Goal: Information Seeking & Learning: Learn about a topic

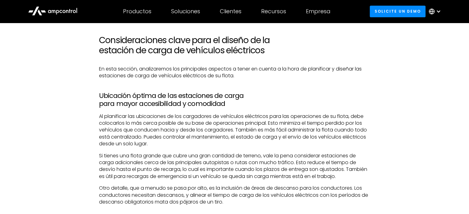
scroll to position [431, 0]
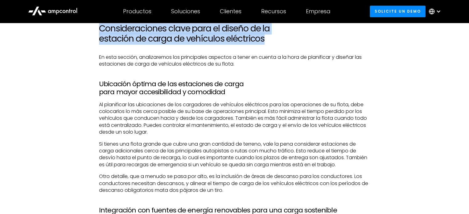
drag, startPoint x: 101, startPoint y: 28, endPoint x: 271, endPoint y: 41, distance: 170.8
click at [271, 41] on h2 "Consideraciones clave para el diseño de la estación de carga de vehículos eléct…" at bounding box center [234, 33] width 271 height 21
copy h2 "Consideraciones clave para el diseño de la estación de carga de vehículos eléct…"
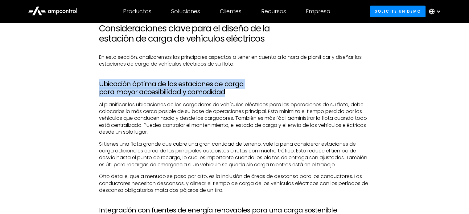
drag, startPoint x: 99, startPoint y: 84, endPoint x: 371, endPoint y: 86, distance: 271.2
copy h3 "Ubicación óptima de las estaciones de carga para mayor accesibilidad y comodidad"
click at [222, 80] on h3 "Ubicación óptima de las estaciones de carga para mayor accesibilidad y comodidad" at bounding box center [234, 88] width 271 height 16
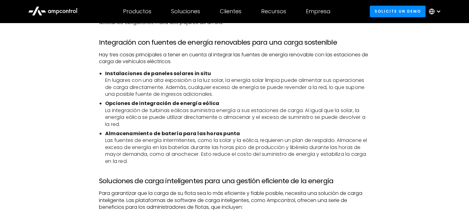
scroll to position [586, 0]
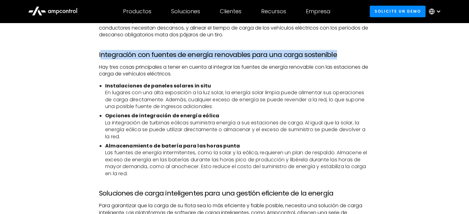
drag, startPoint x: 100, startPoint y: 44, endPoint x: 354, endPoint y: 38, distance: 254.3
copy h3 "ntegración con fuentes de energía renovables para una carga sostenible"
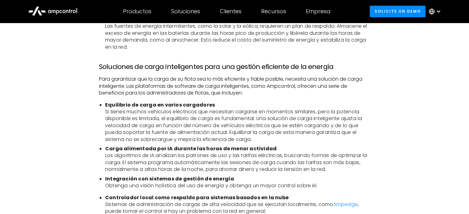
scroll to position [716, 0]
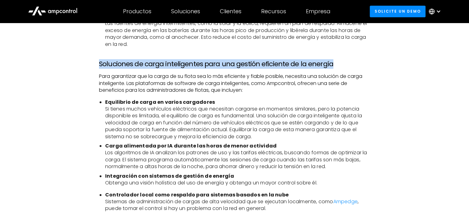
drag, startPoint x: 100, startPoint y: 56, endPoint x: 342, endPoint y: 55, distance: 241.6
click at [342, 60] on h3 "Soluciones de carga inteligentes para una gestión eficiente de la energía" at bounding box center [234, 64] width 271 height 8
copy h3 "Soluciones de carga inteligentes para una gestión eficiente de la energía"
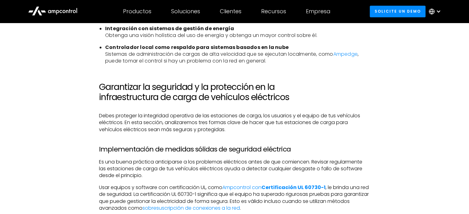
scroll to position [864, 0]
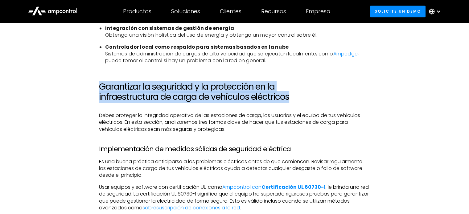
drag, startPoint x: 101, startPoint y: 76, endPoint x: 295, endPoint y: 88, distance: 194.4
click at [295, 88] on h2 "Garantizar la seguridad y la protección en la infraestructura de carga de vehíc…" at bounding box center [234, 92] width 271 height 21
copy h2 "Garantizar la seguridad y la protección en la infraestructura de carga de vehíc…"
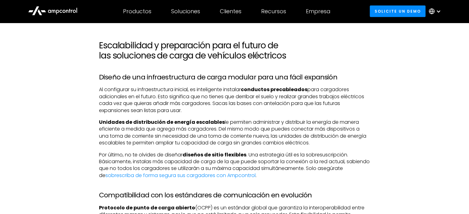
scroll to position [1308, 0]
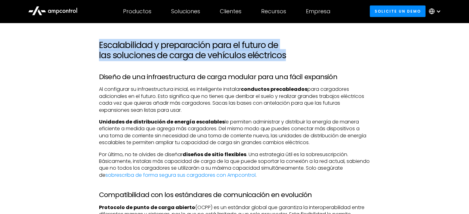
drag, startPoint x: 97, startPoint y: 39, endPoint x: 286, endPoint y: 47, distance: 189.0
copy h2 "Escalabilidad y preparación para el futuro de las soluciones de carga de vehícu…"
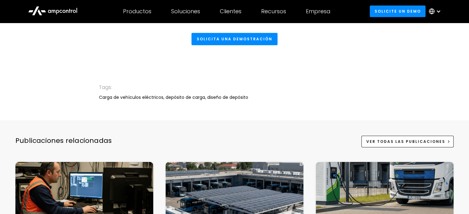
scroll to position [1679, 0]
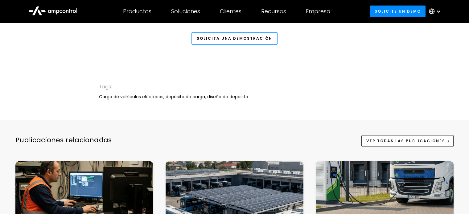
click at [248, 32] on link "Solicita una demostración" at bounding box center [235, 38] width 86 height 12
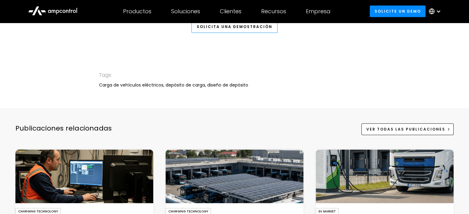
scroll to position [1691, 0]
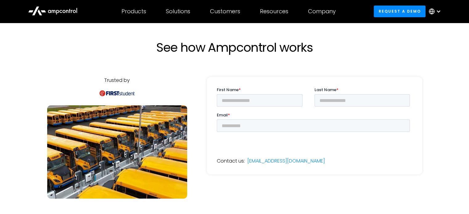
scroll to position [12, 0]
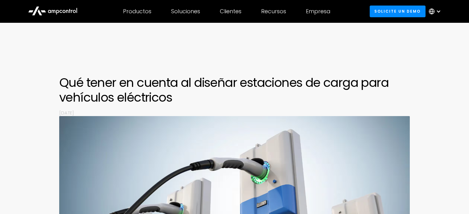
scroll to position [1691, 0]
